Goal: Transaction & Acquisition: Obtain resource

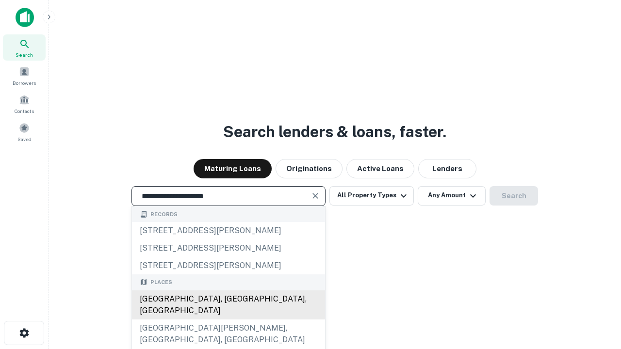
click at [228, 320] on div "[GEOGRAPHIC_DATA], [GEOGRAPHIC_DATA], [GEOGRAPHIC_DATA]" at bounding box center [228, 304] width 193 height 29
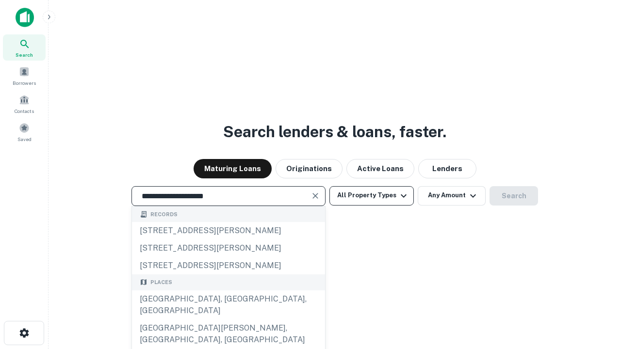
type input "**********"
click at [371, 195] on button "All Property Types" at bounding box center [371, 195] width 84 height 19
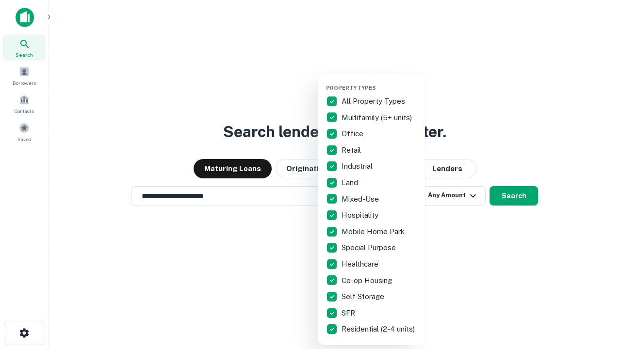
click at [379, 81] on button "button" at bounding box center [379, 81] width 107 height 0
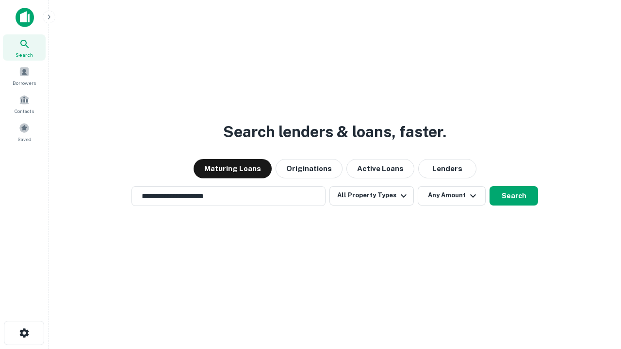
scroll to position [15, 0]
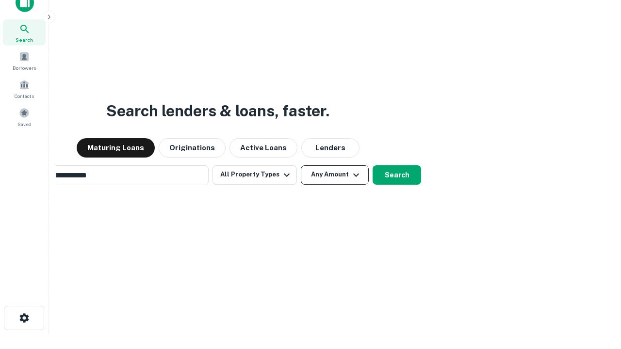
click at [301, 165] on button "Any Amount" at bounding box center [335, 174] width 68 height 19
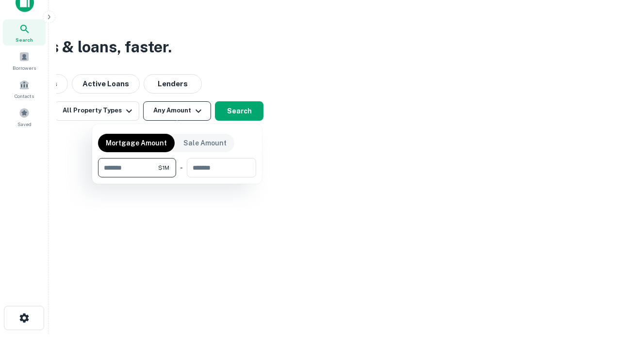
scroll to position [16, 0]
type input "*******"
click at [177, 177] on button "button" at bounding box center [177, 177] width 158 height 0
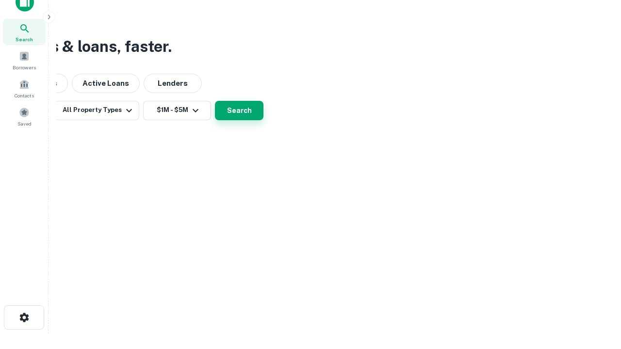
click at [263, 120] on button "Search" at bounding box center [239, 110] width 48 height 19
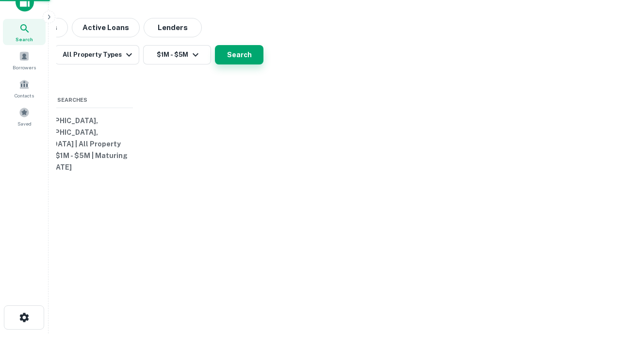
scroll to position [15, 0]
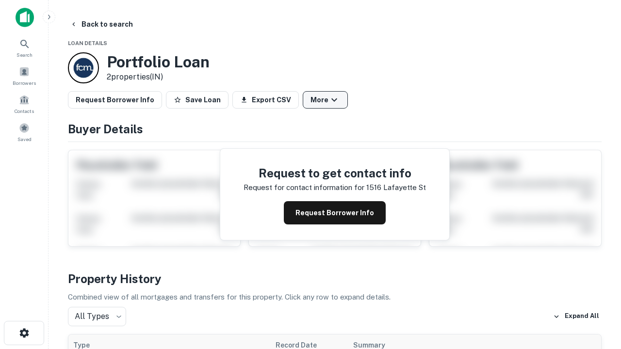
click at [325, 100] on button "More" at bounding box center [325, 99] width 45 height 17
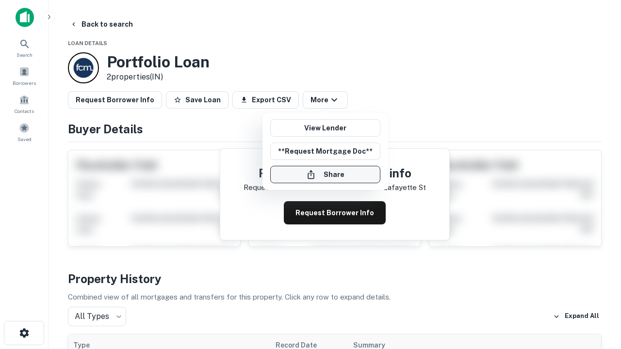
click at [325, 175] on button "Share" at bounding box center [325, 174] width 110 height 17
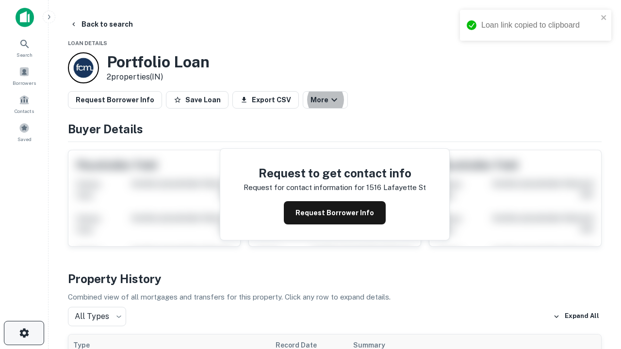
click at [24, 333] on icon "button" at bounding box center [24, 333] width 12 height 12
